Goal: Information Seeking & Learning: Learn about a topic

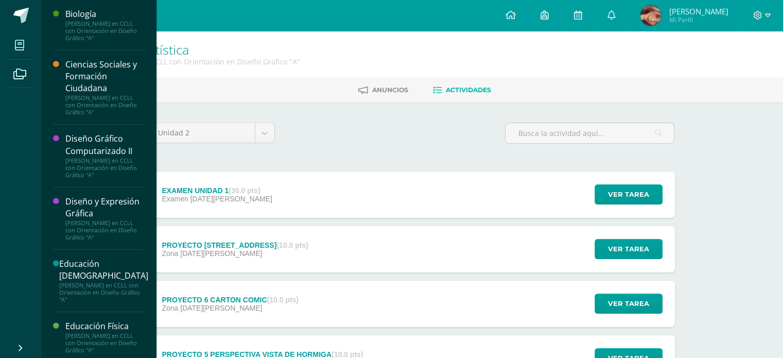
click at [25, 44] on span at bounding box center [19, 44] width 23 height 23
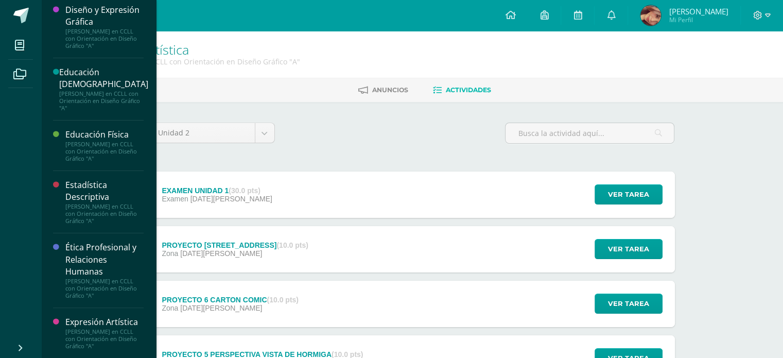
scroll to position [206, 0]
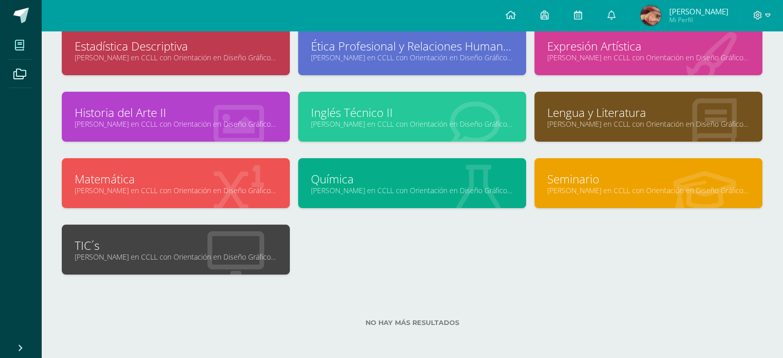
scroll to position [206, 0]
click at [420, 197] on div "Química [PERSON_NAME] en CCLL con Orientación en Diseño Gráfico "A"" at bounding box center [412, 183] width 228 height 50
click at [440, 180] on link "Química" at bounding box center [412, 179] width 202 height 16
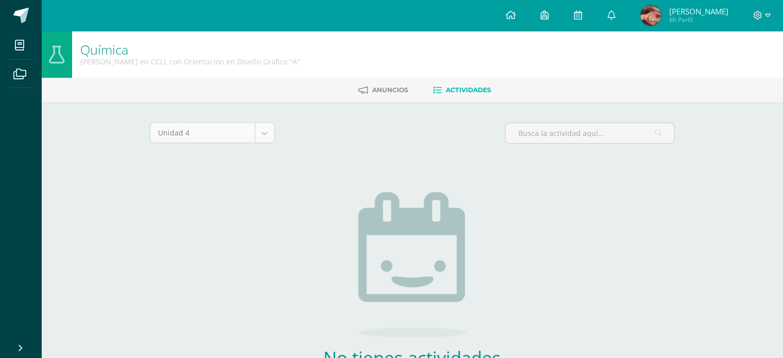
click at [269, 139] on body "Mis cursos Archivos Cerrar panel Biología [PERSON_NAME] en CCLL con Orientación…" at bounding box center [391, 221] width 783 height 443
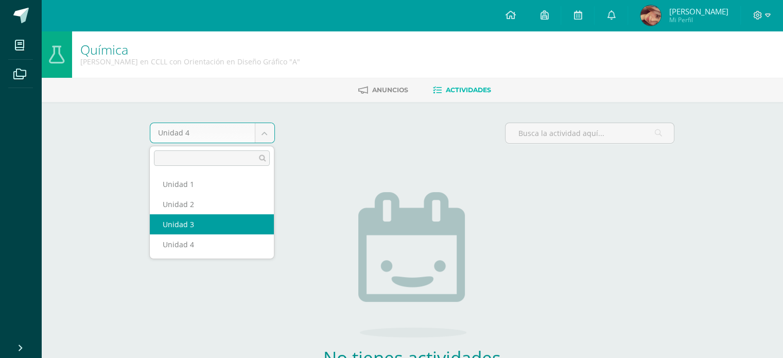
select select "Unidad 3"
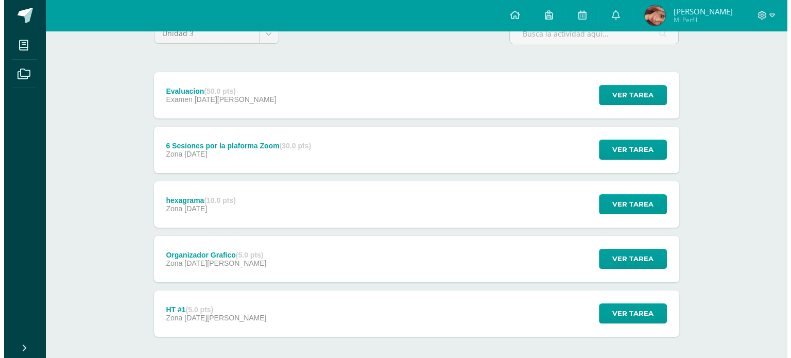
scroll to position [95, 0]
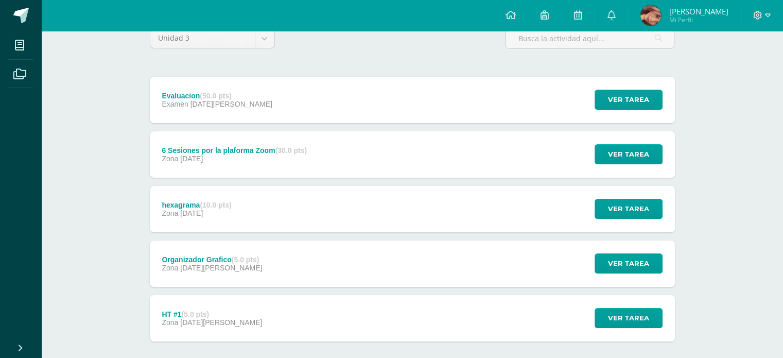
click at [319, 166] on div "6 Sesiones por la plaforma Zoom (30.0 pts) Zona 17 de Julio" at bounding box center [234, 154] width 169 height 46
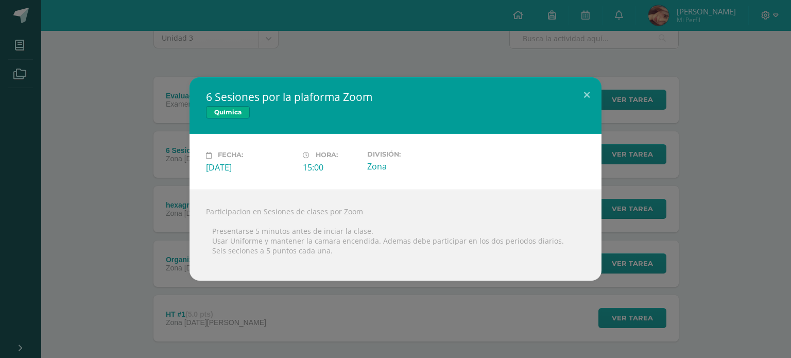
click at [154, 201] on div "6 Sesiones por la plaforma Zoom Química Fecha: Jueves 17 de Julio Hora: 15:00 D…" at bounding box center [395, 178] width 782 height 203
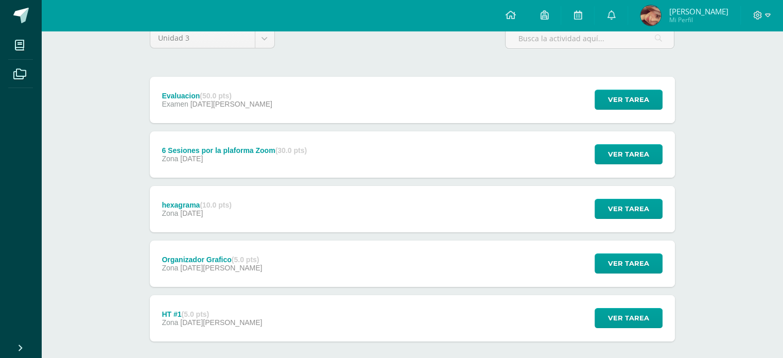
click at [241, 103] on div "Evaluacion (50.0 pts) Examen 04 de Agosto" at bounding box center [217, 100] width 135 height 46
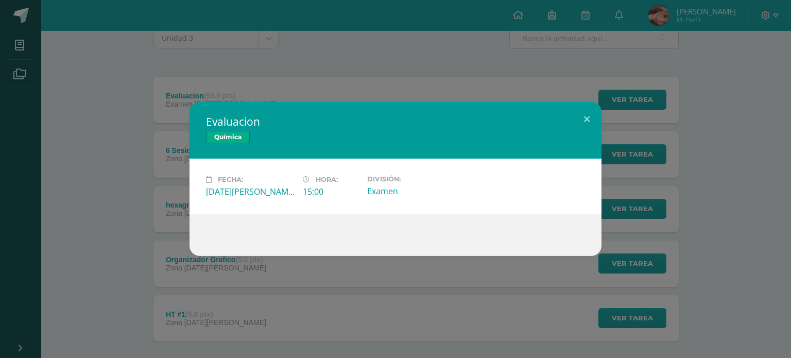
click at [649, 190] on div "Evaluacion Química Fecha: Lunes 04 de Agosto Hora: 15:00 División: Examen" at bounding box center [395, 179] width 782 height 154
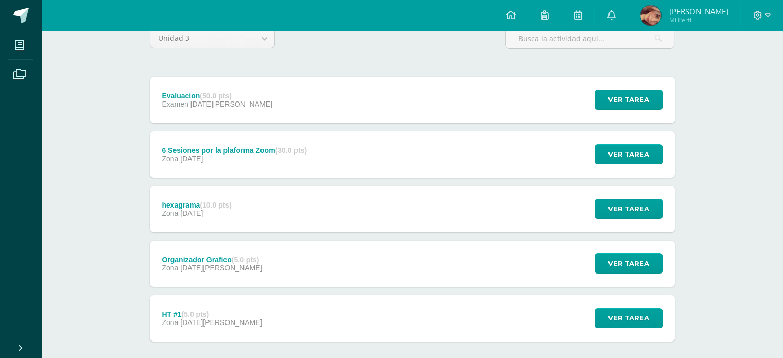
click at [317, 155] on div "6 Sesiones por la plaforma Zoom (30.0 pts) Zona 17 de Julio" at bounding box center [234, 154] width 169 height 46
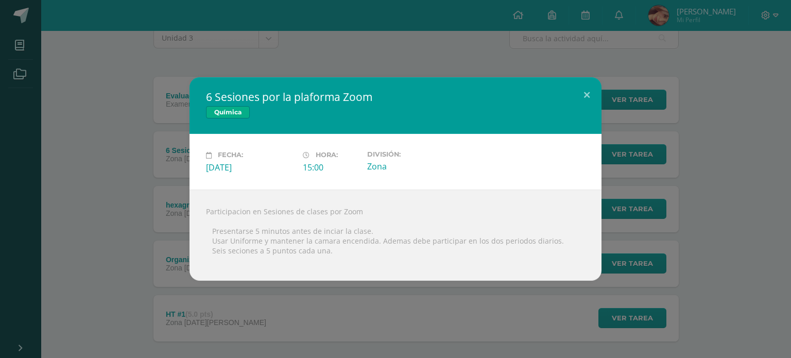
click at [151, 162] on div "6 Sesiones por la plaforma Zoom Química Fecha: Jueves 17 de Julio Hora: 15:00 D…" at bounding box center [395, 178] width 782 height 203
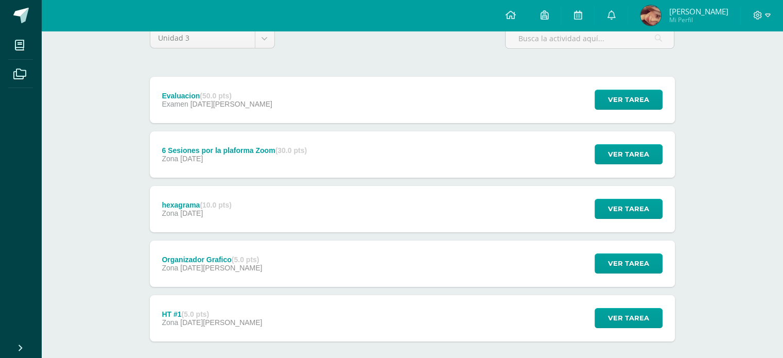
click at [254, 204] on div "hexagrama (10.0 pts) Zona 10 de Julio Ver tarea hexagrama Química Cargando cont…" at bounding box center [412, 209] width 525 height 46
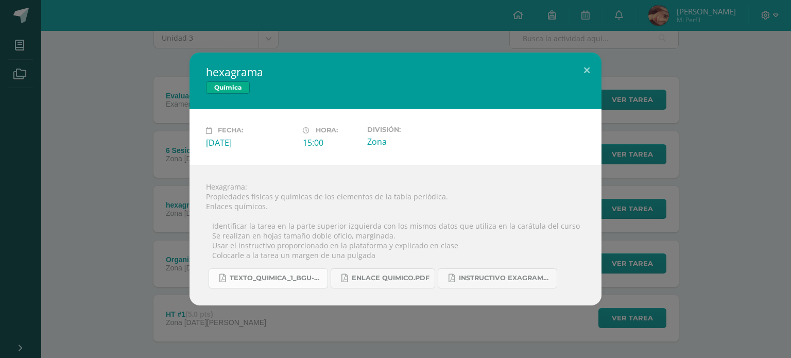
click at [293, 286] on link "Texto_quimica_1_BGU-45-96.pdf" at bounding box center [267, 278] width 119 height 20
click at [208, 268] on link "Texto_quimica_1_BGU-45-96.pdf" at bounding box center [267, 278] width 119 height 20
